Goal: Transaction & Acquisition: Purchase product/service

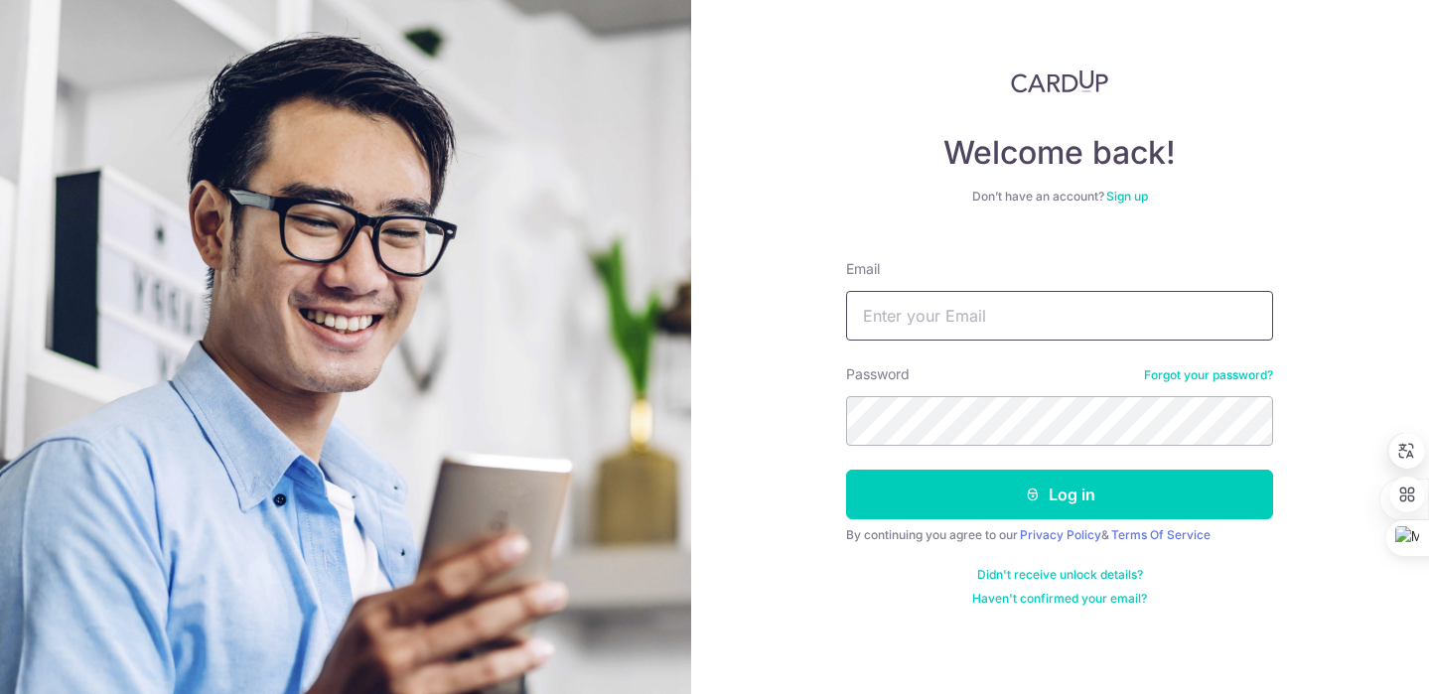
click at [1044, 322] on input "Email" at bounding box center [1059, 316] width 427 height 50
type input "yangjinyu741@hotmail.com"
click at [846, 470] on button "Log in" at bounding box center [1059, 495] width 427 height 50
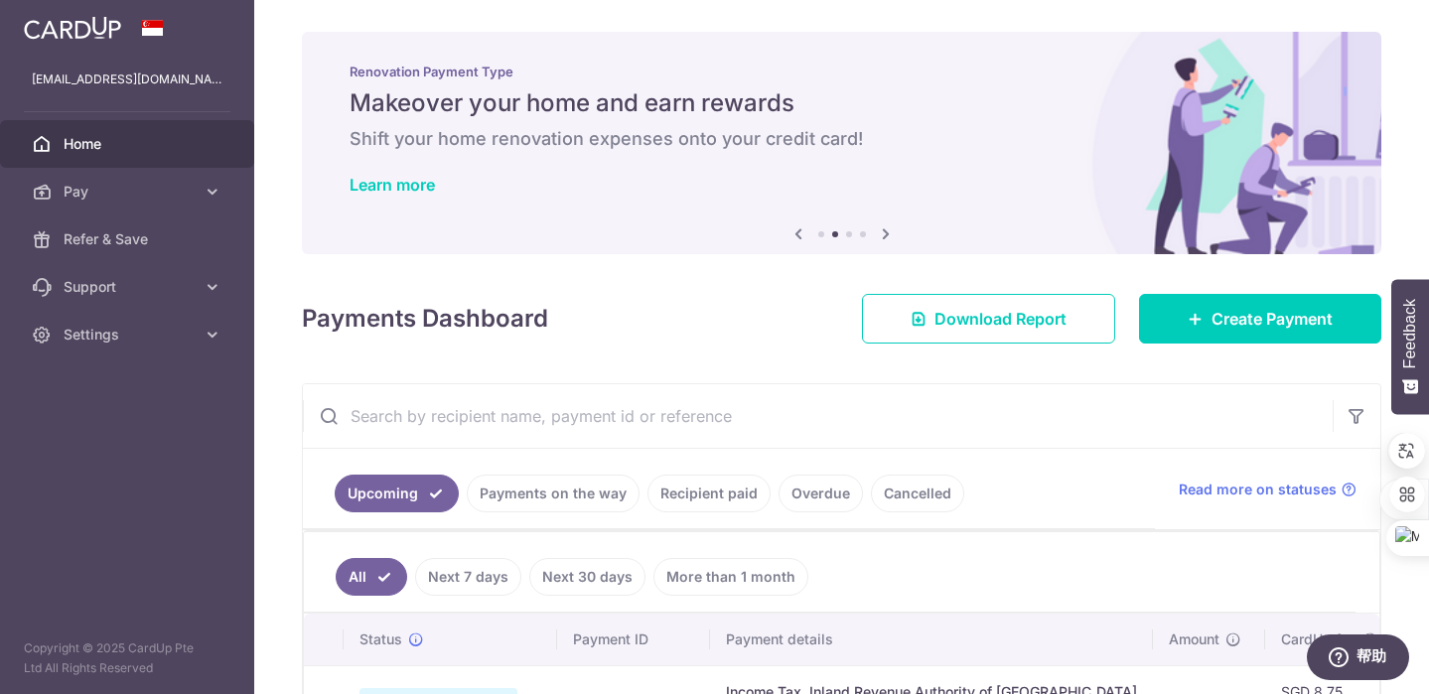
scroll to position [5, 0]
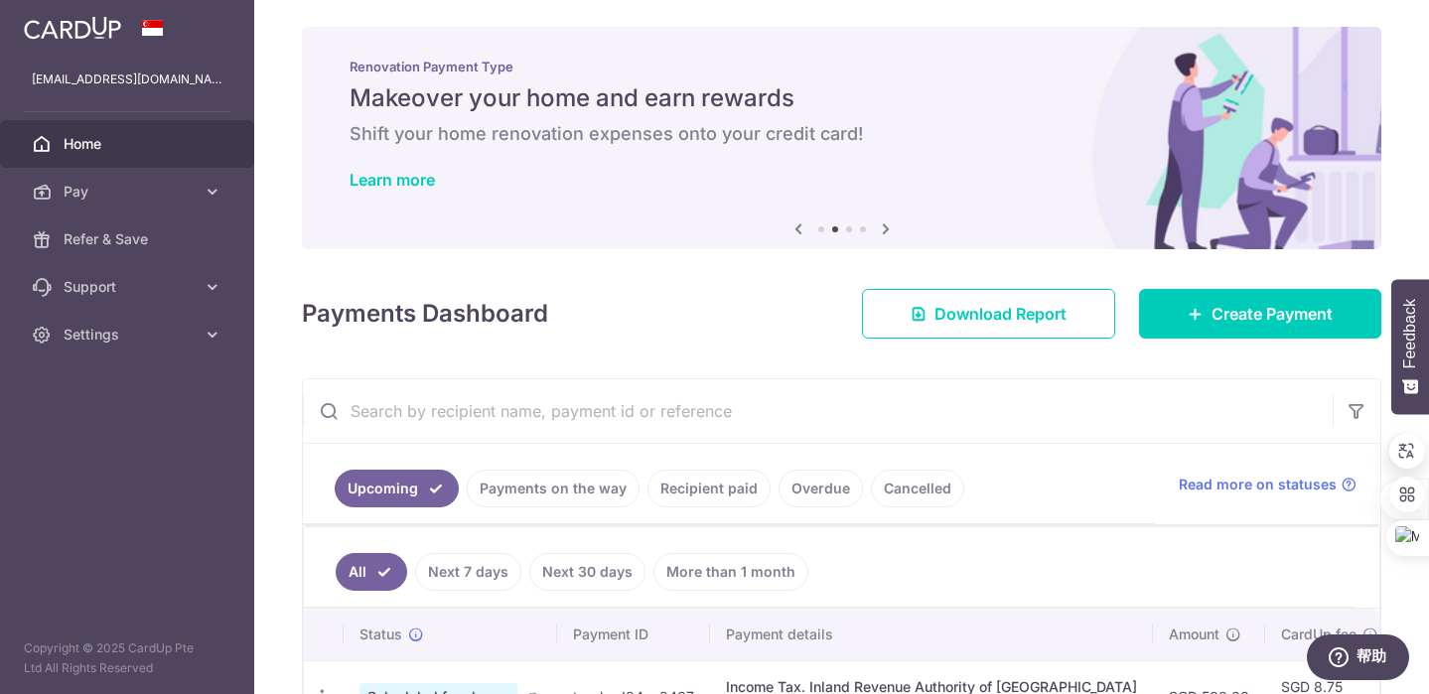
click at [1176, 343] on div "× Pause Schedule Pause all future payments in this series Pause just this one p…" at bounding box center [841, 347] width 1175 height 694
click at [1189, 319] on icon at bounding box center [1196, 314] width 16 height 16
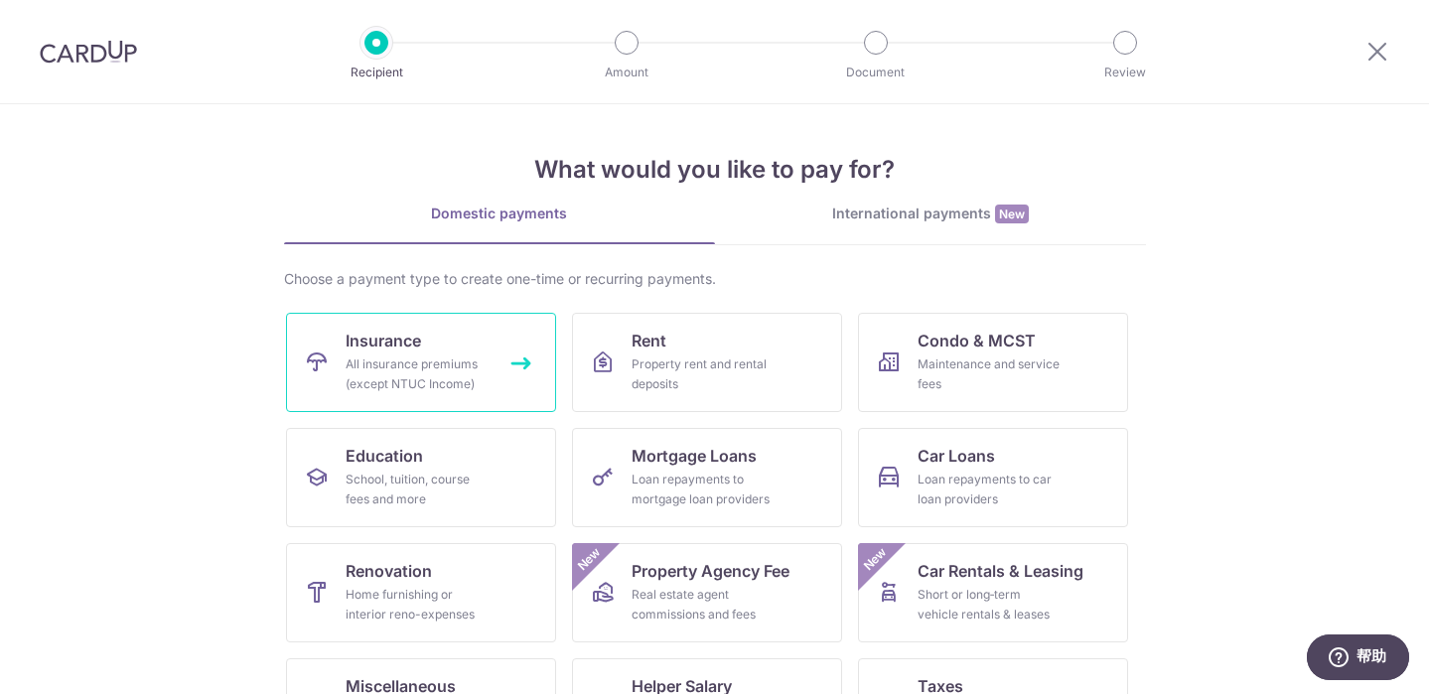
click at [501, 353] on link "Insurance All insurance premiums (except NTUC Income)" at bounding box center [421, 362] width 270 height 99
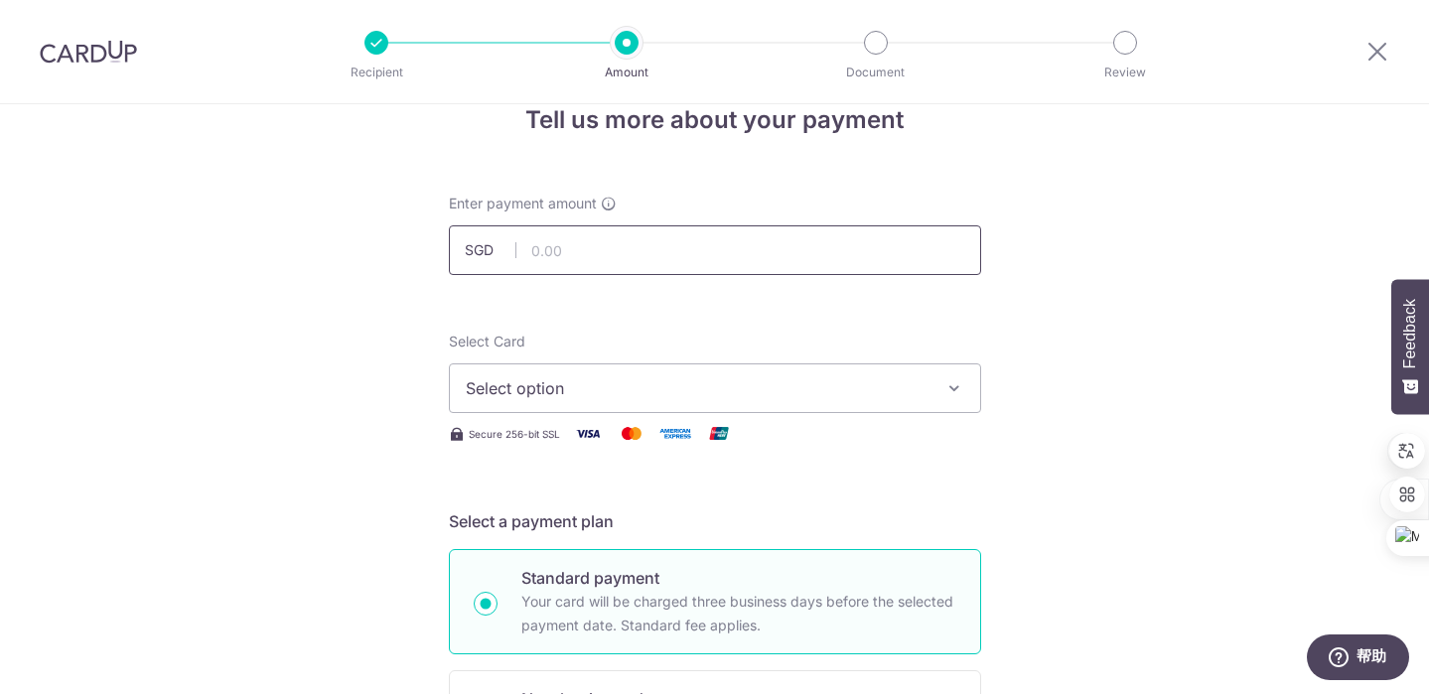
click at [634, 249] on input "text" at bounding box center [715, 250] width 532 height 50
type input "1,460.00"
click at [630, 389] on span "Select option" at bounding box center [697, 388] width 463 height 24
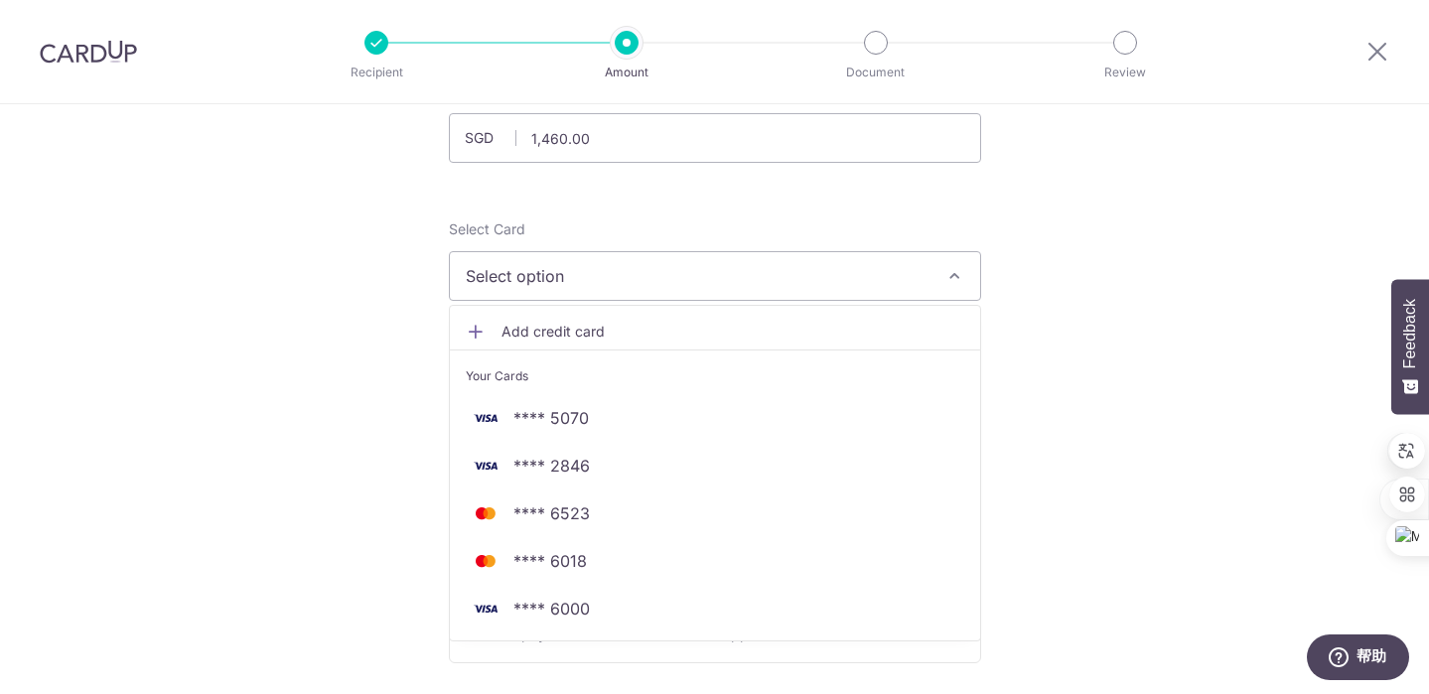
scroll to position [160, 0]
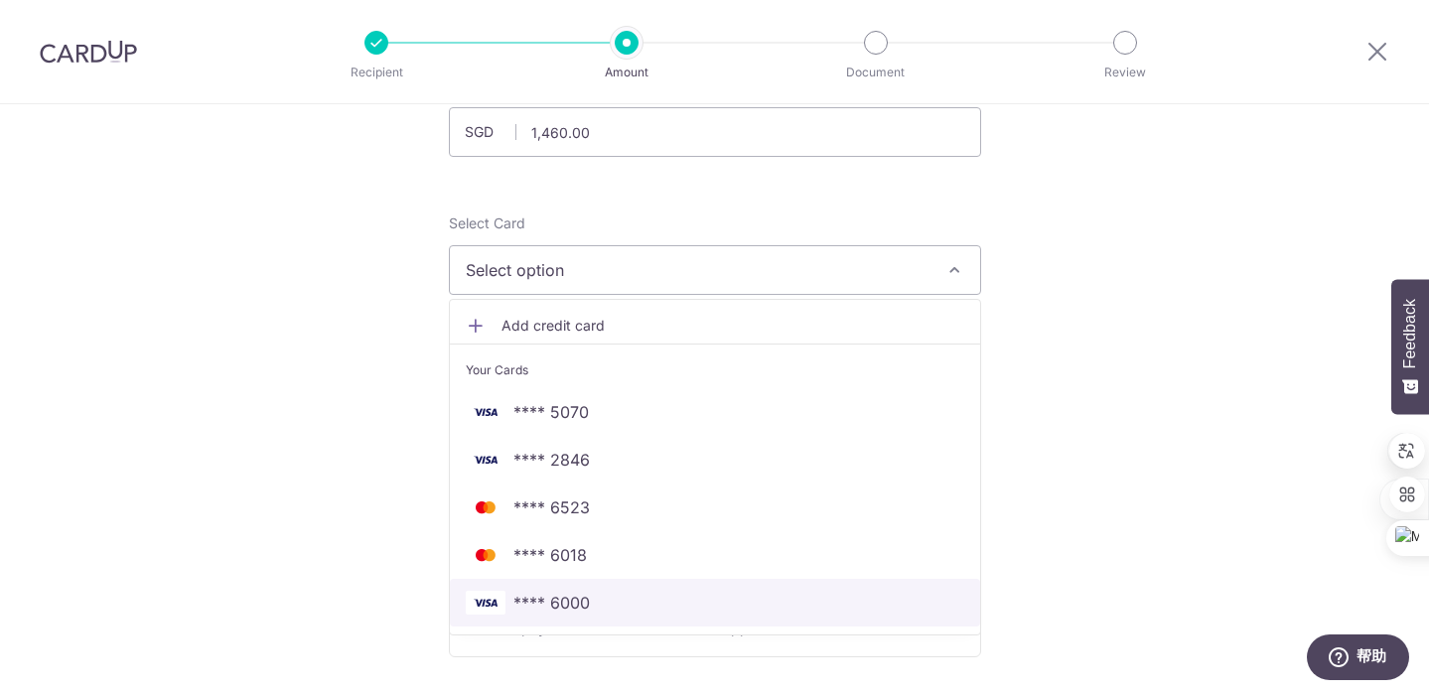
click at [570, 599] on span "**** 6000" at bounding box center [551, 603] width 76 height 24
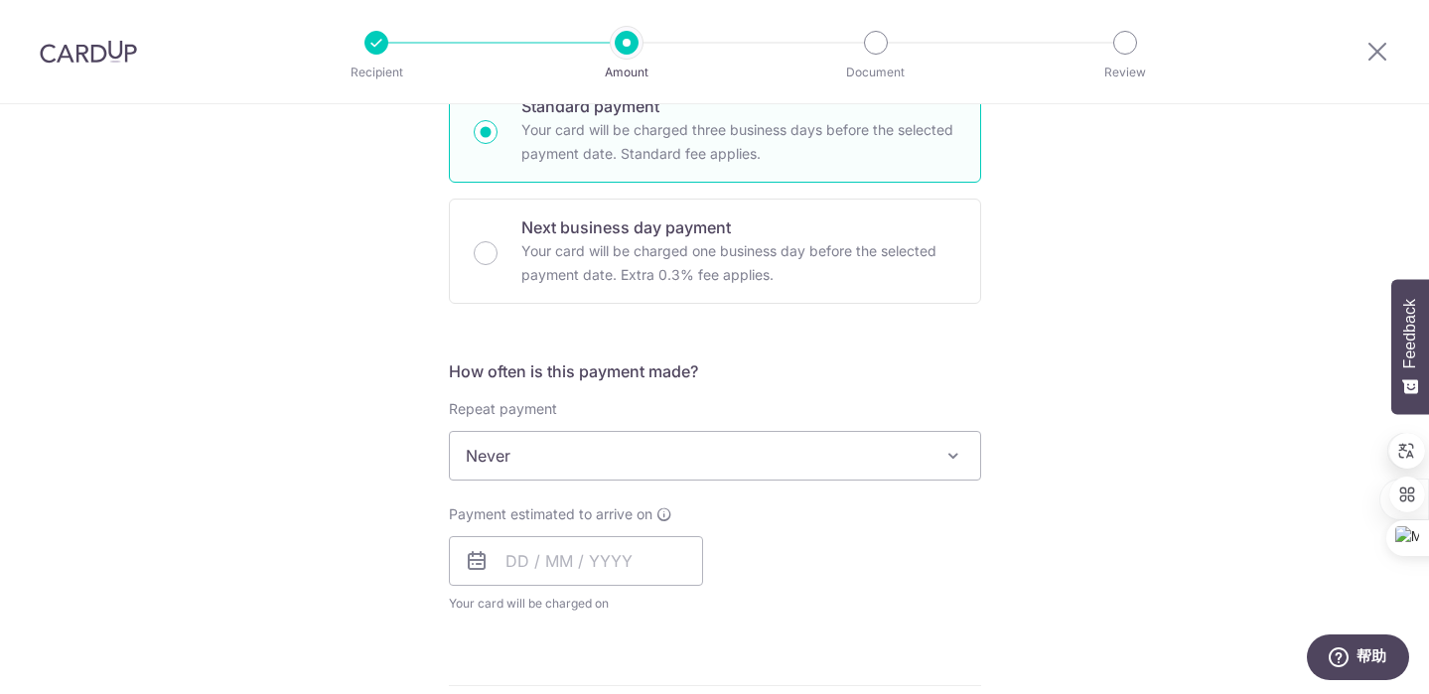
scroll to position [547, 0]
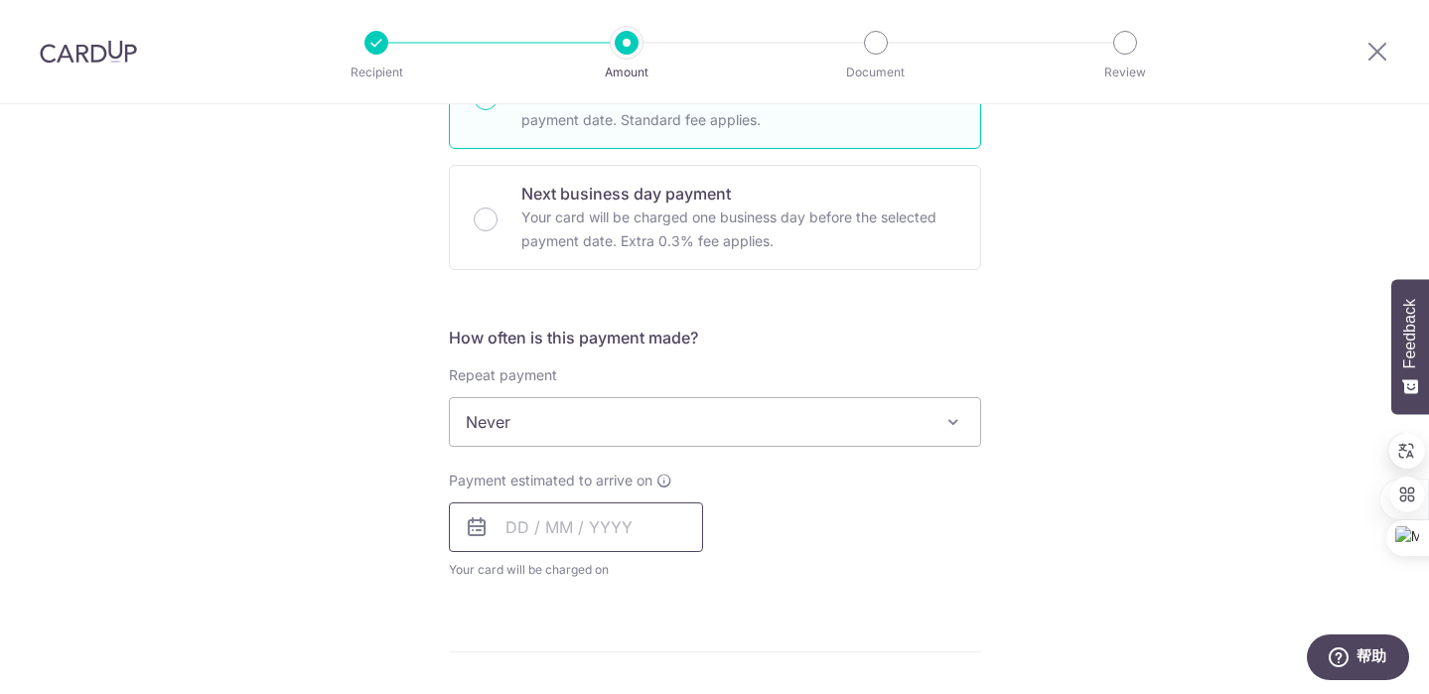
click at [581, 511] on input "text" at bounding box center [576, 527] width 254 height 50
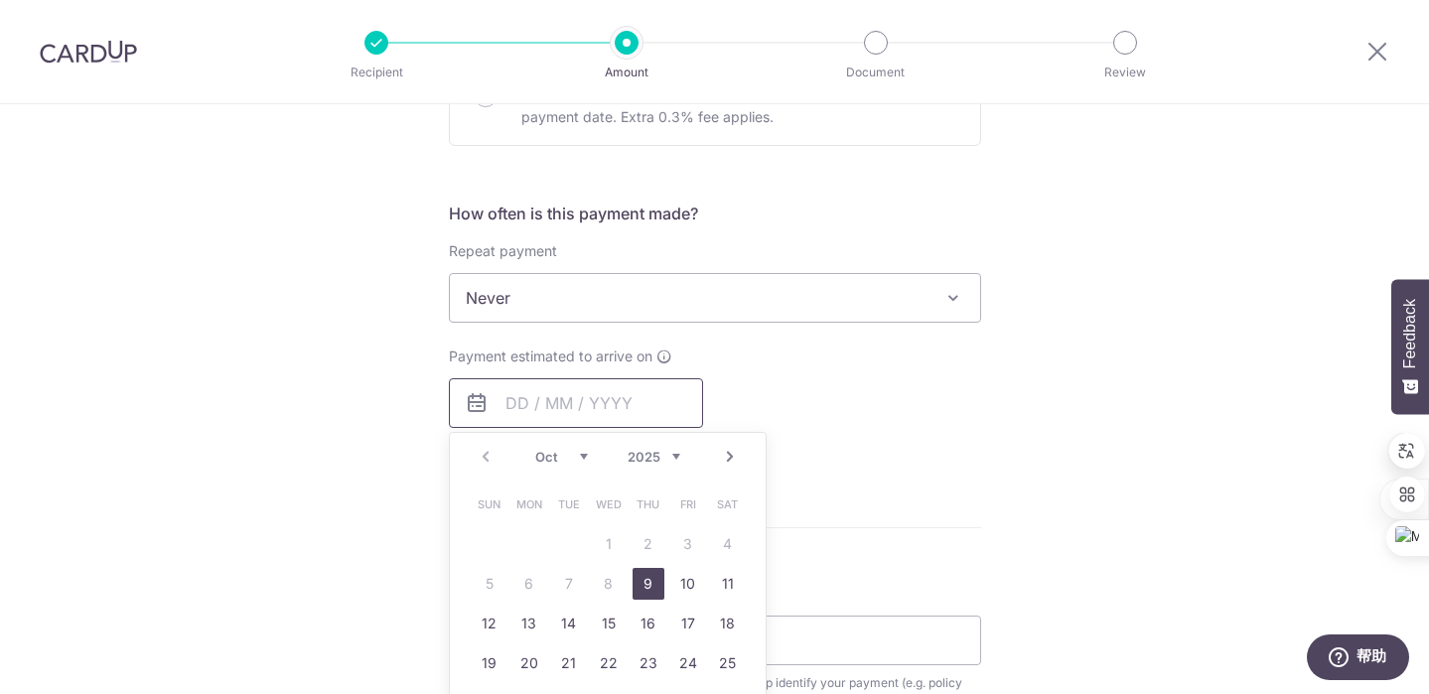
scroll to position [711, 0]
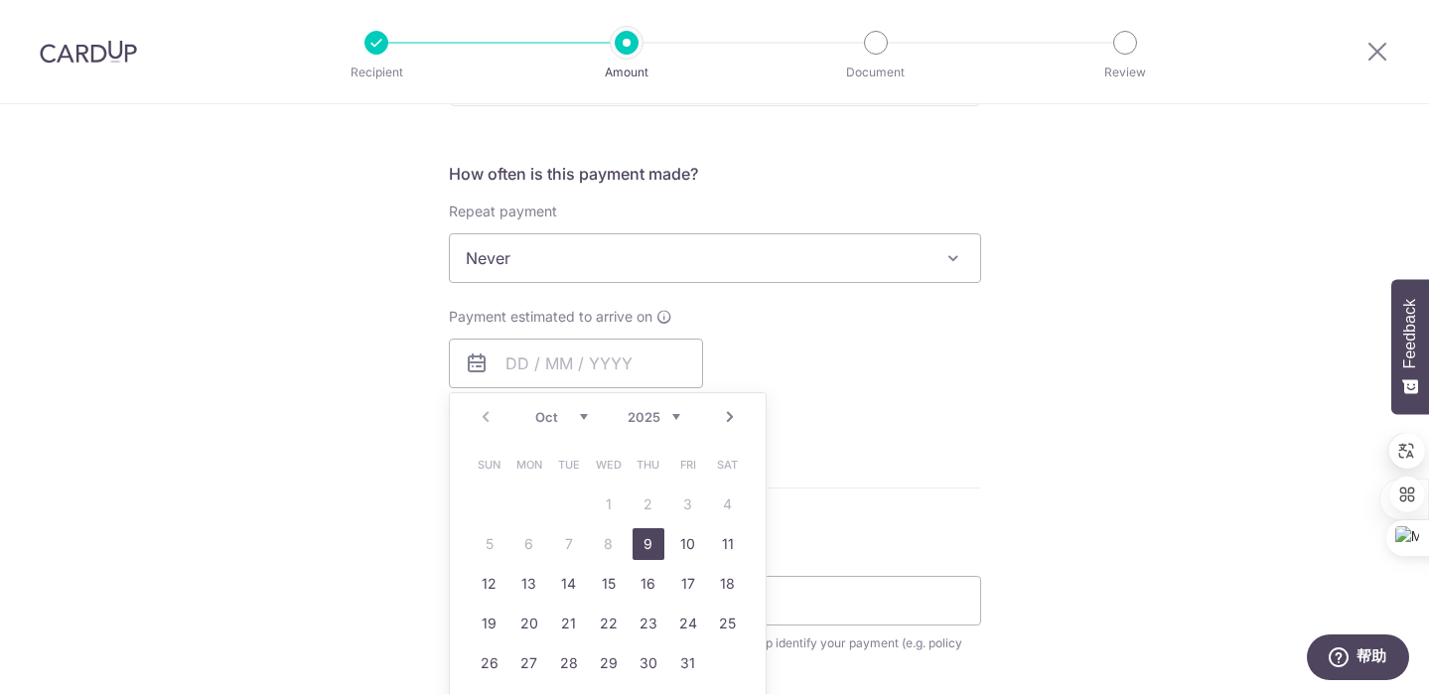
click at [657, 547] on link "9" at bounding box center [649, 544] width 32 height 32
type input "09/10/2025"
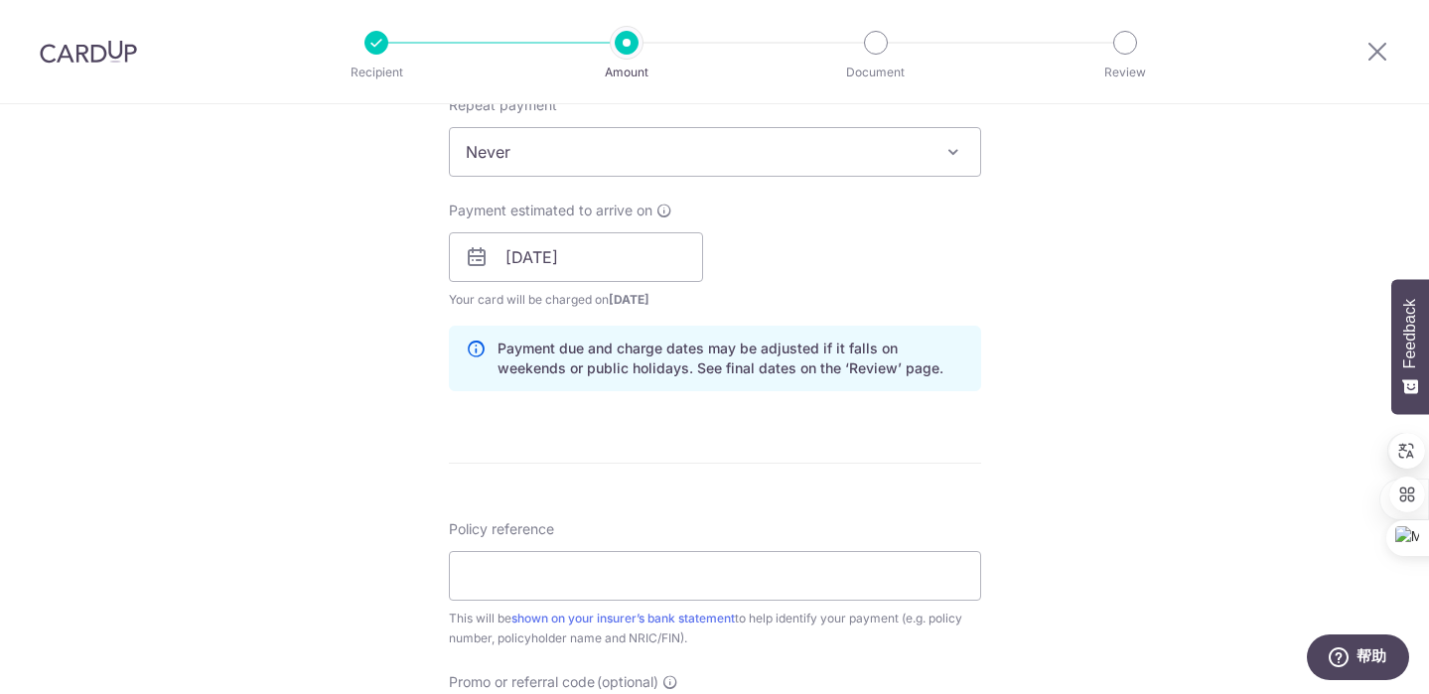
scroll to position [856, 0]
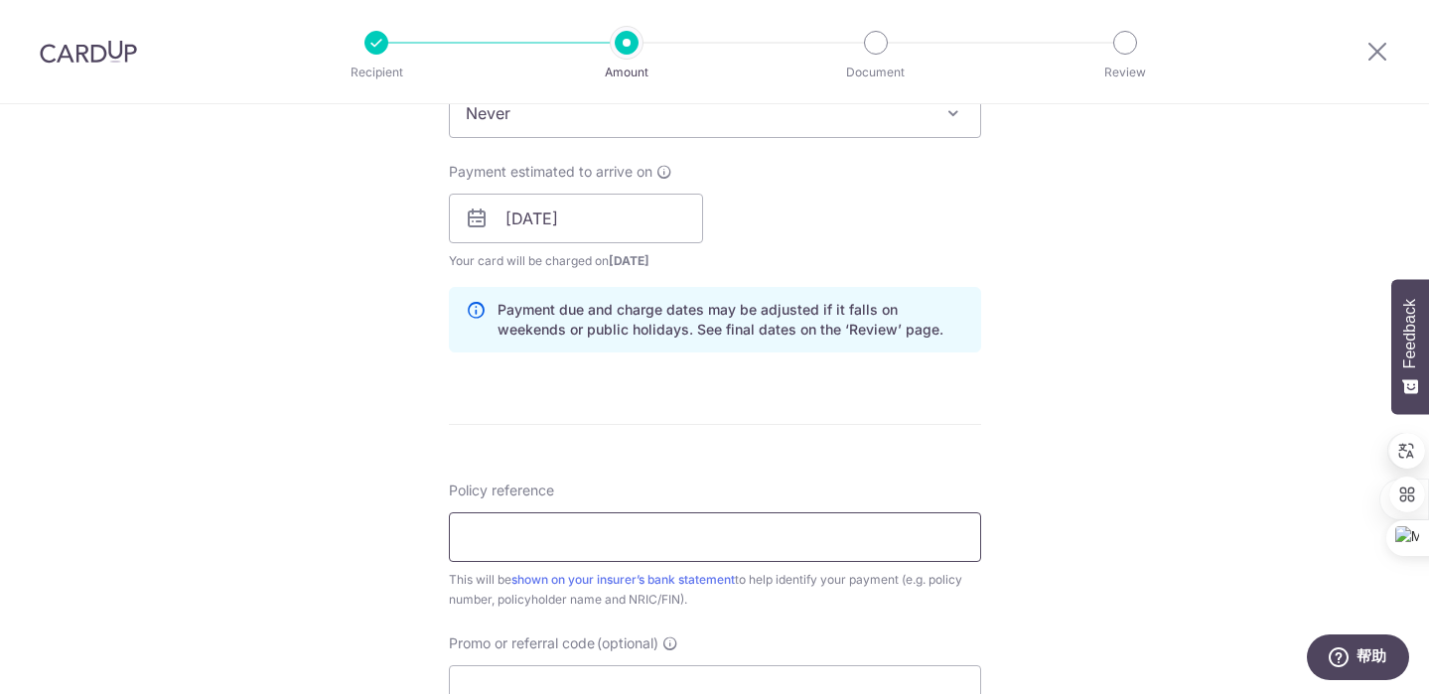
click at [561, 555] on input "Policy reference" at bounding box center [715, 537] width 532 height 50
paste input "A1704876"
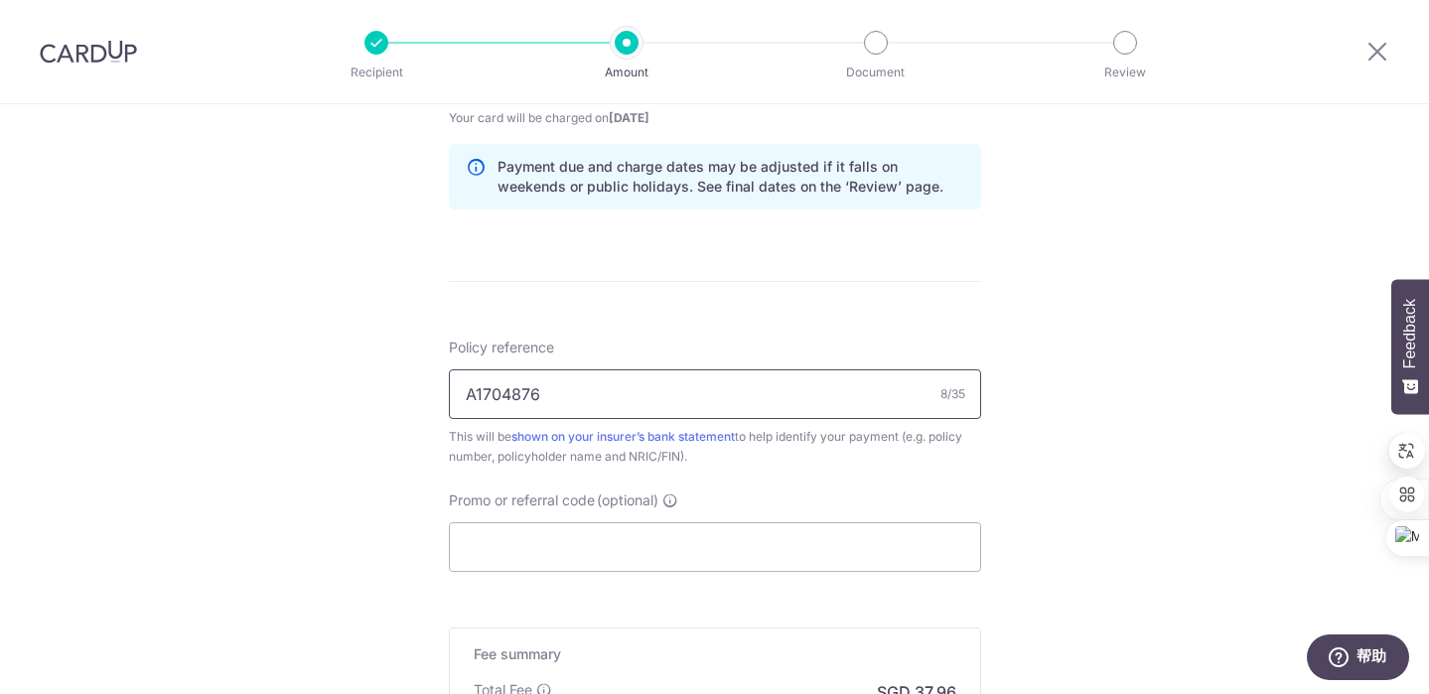
scroll to position [1065, 0]
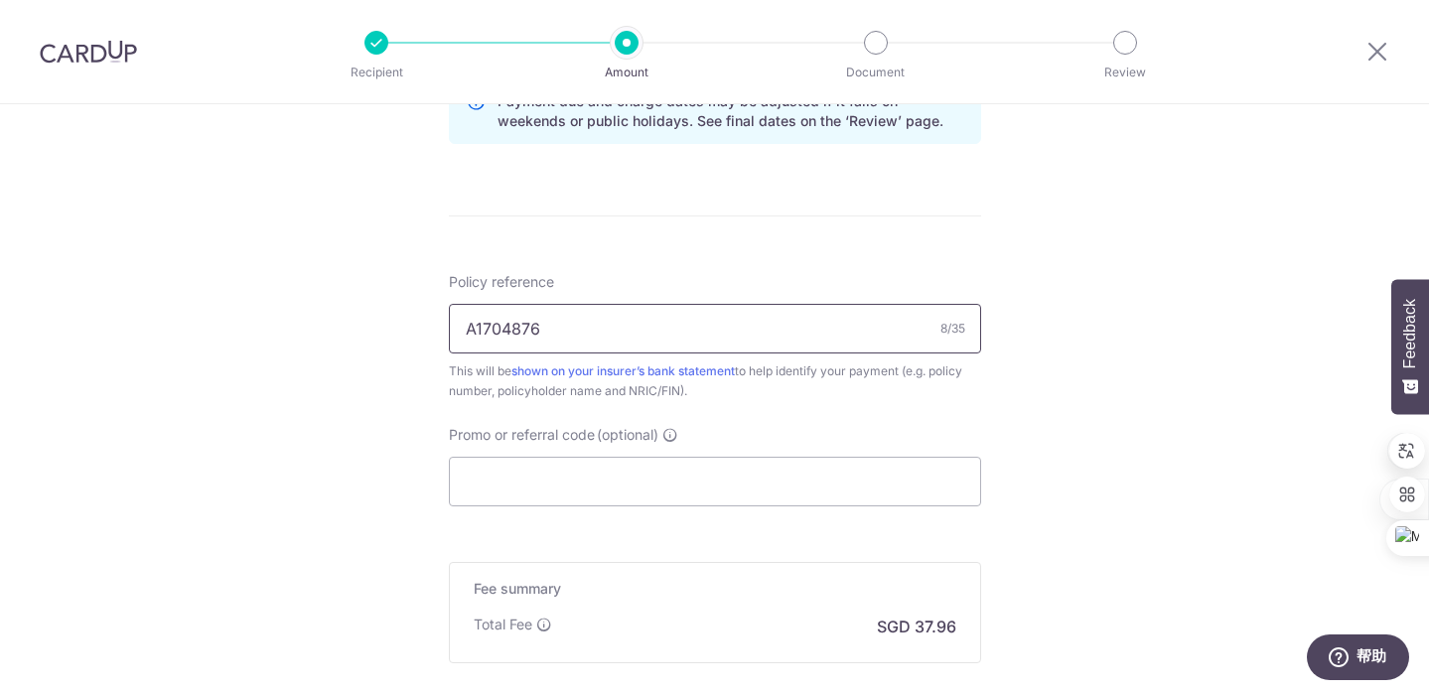
type input "A1704876"
click at [651, 471] on input "Promo or referral code (optional)" at bounding box center [715, 482] width 532 height 50
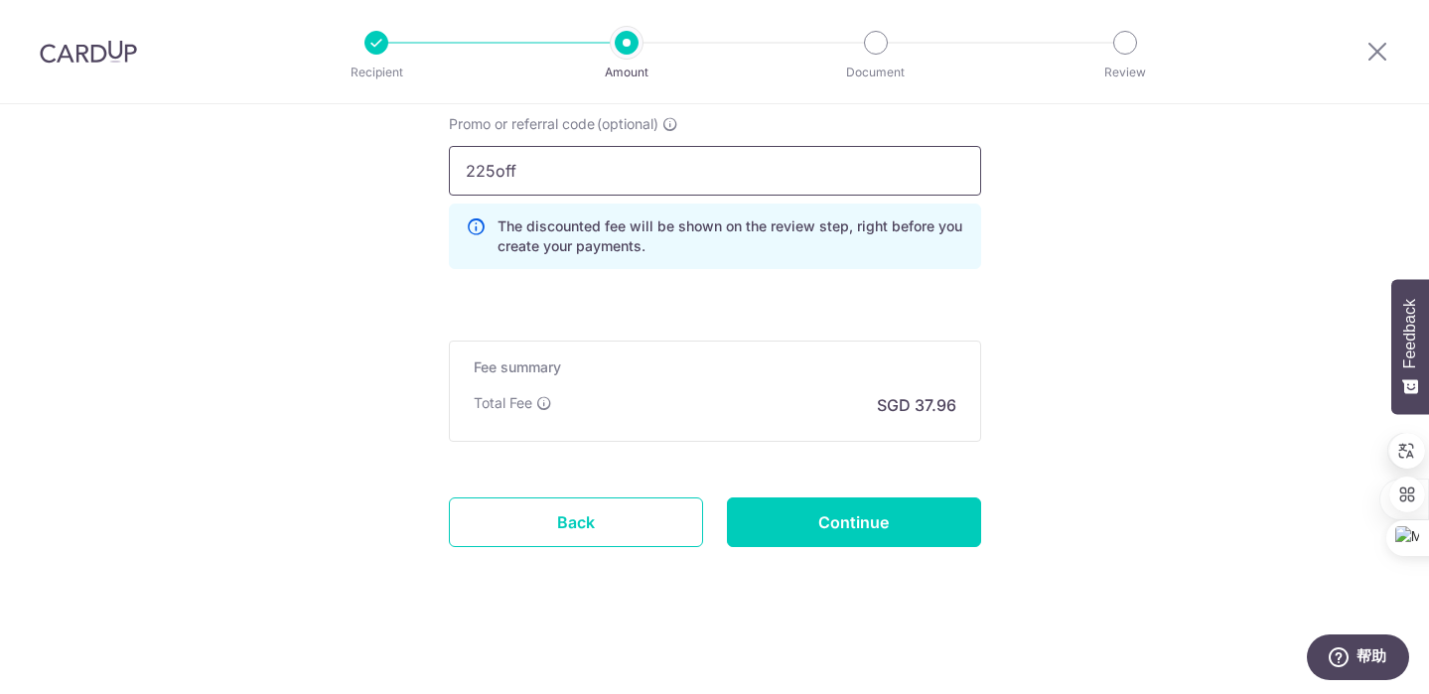
scroll to position [1377, 0]
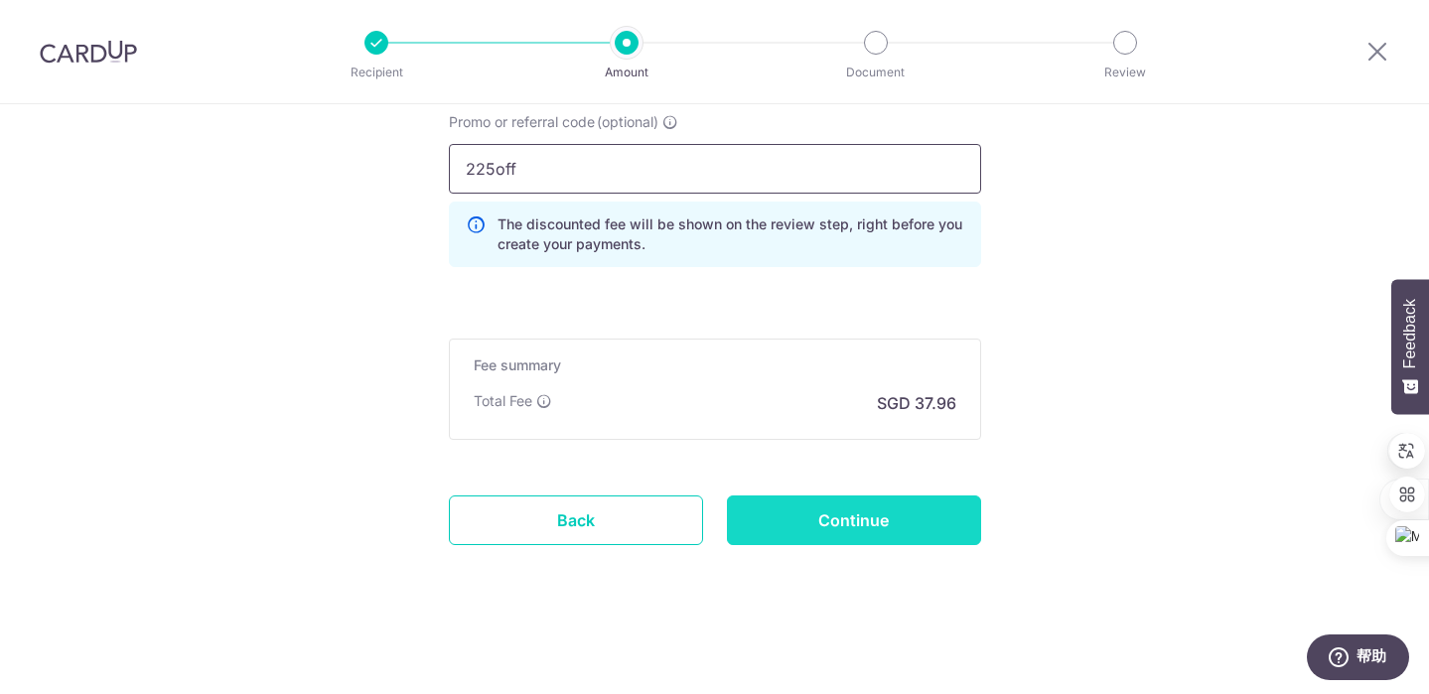
type input "225off"
click at [809, 523] on input "Continue" at bounding box center [854, 521] width 254 height 50
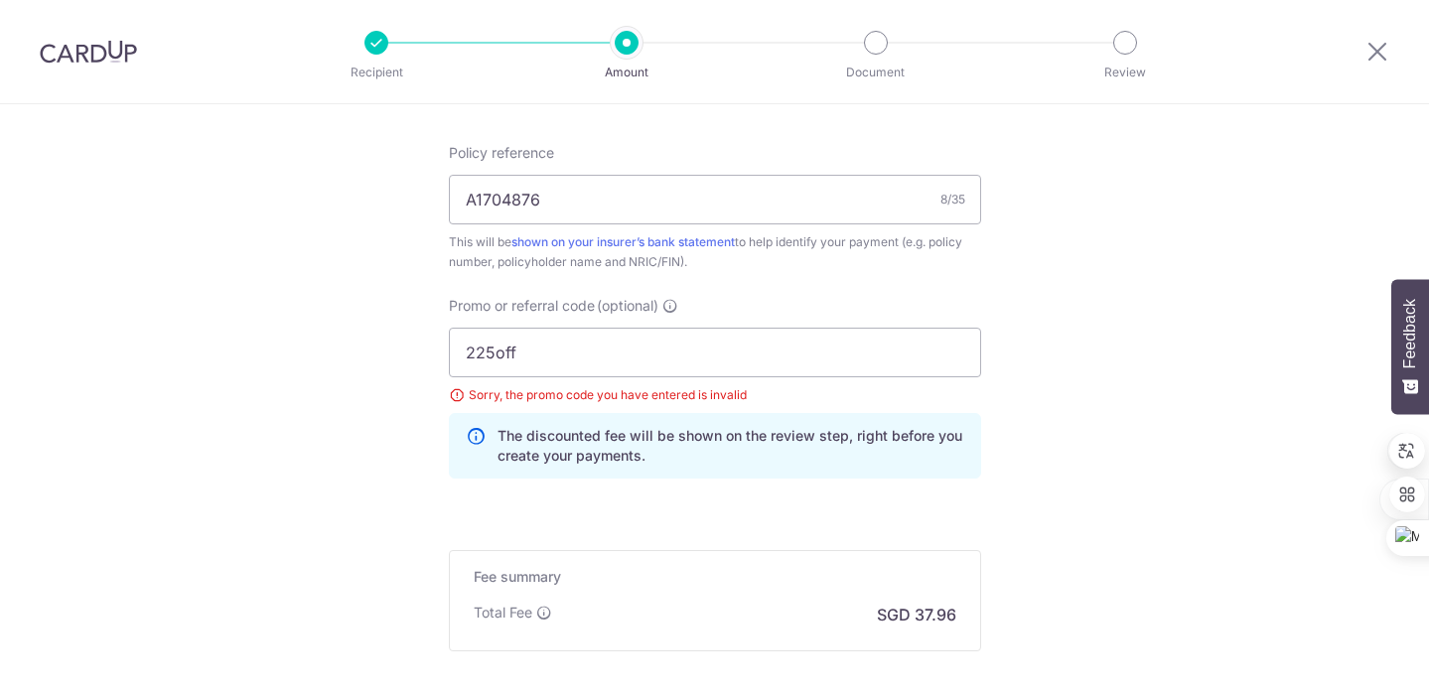
type input "o"
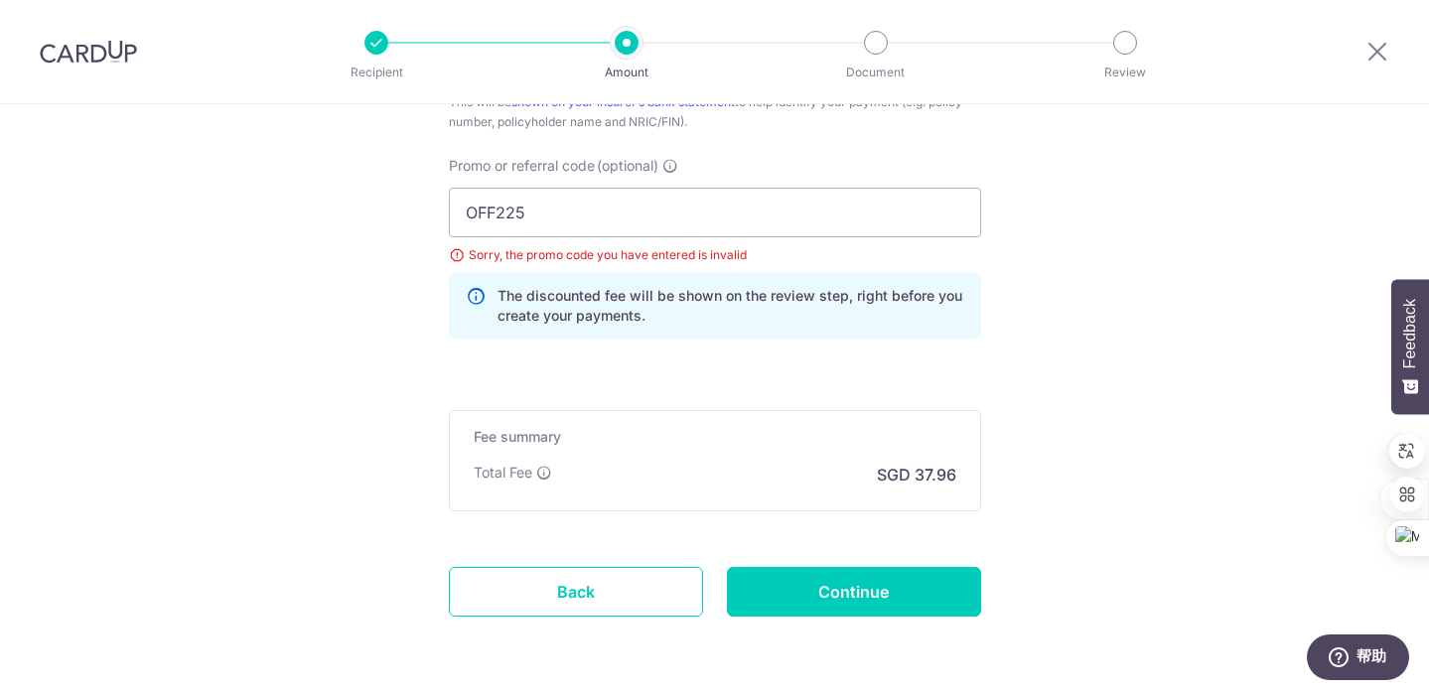
scroll to position [1357, 0]
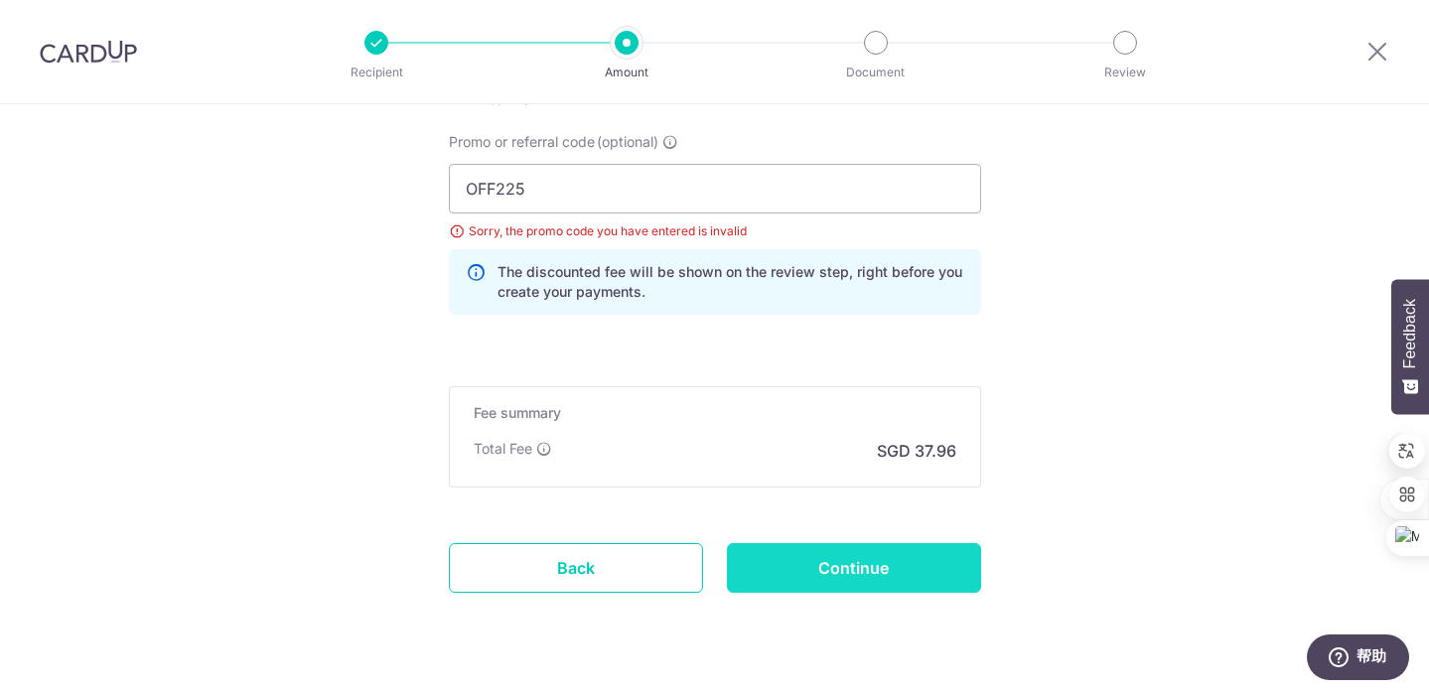
type input "OFF225"
click at [896, 575] on input "Continue" at bounding box center [854, 568] width 254 height 50
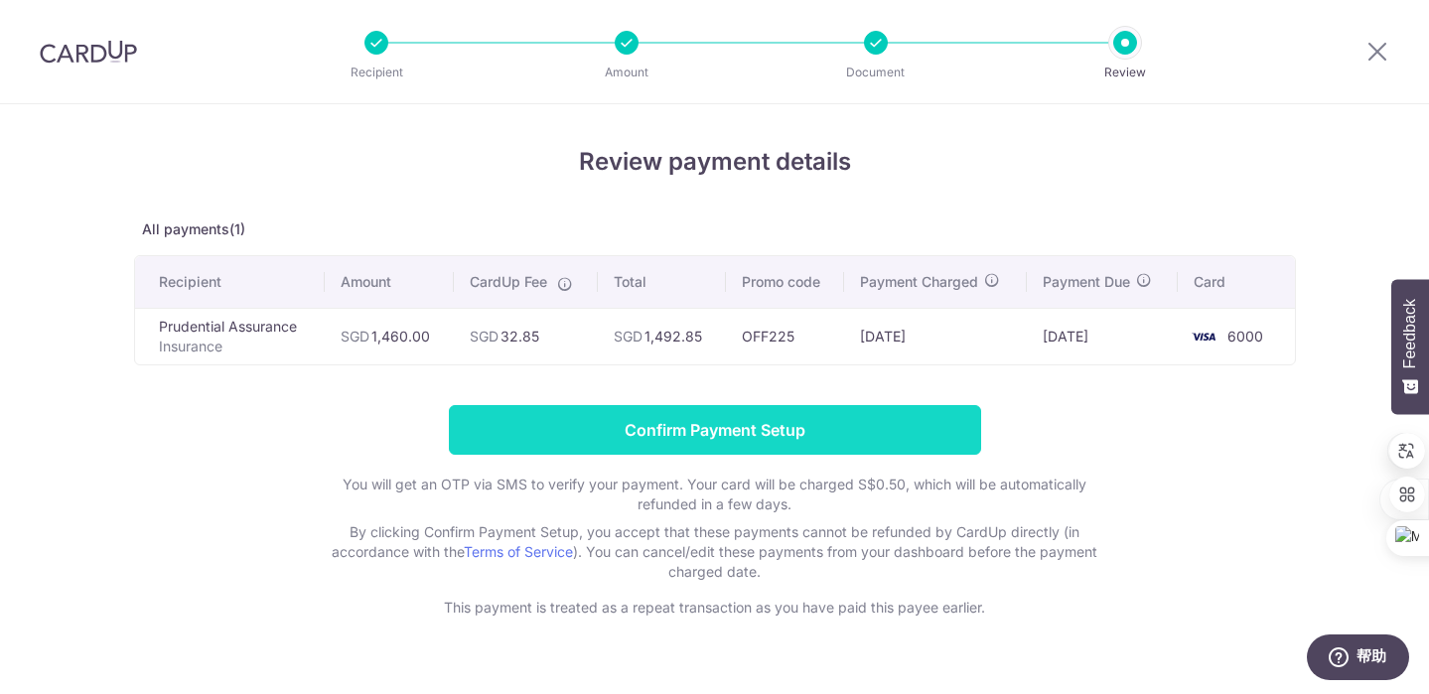
click at [802, 420] on input "Confirm Payment Setup" at bounding box center [715, 430] width 532 height 50
